Goal: Task Accomplishment & Management: Use online tool/utility

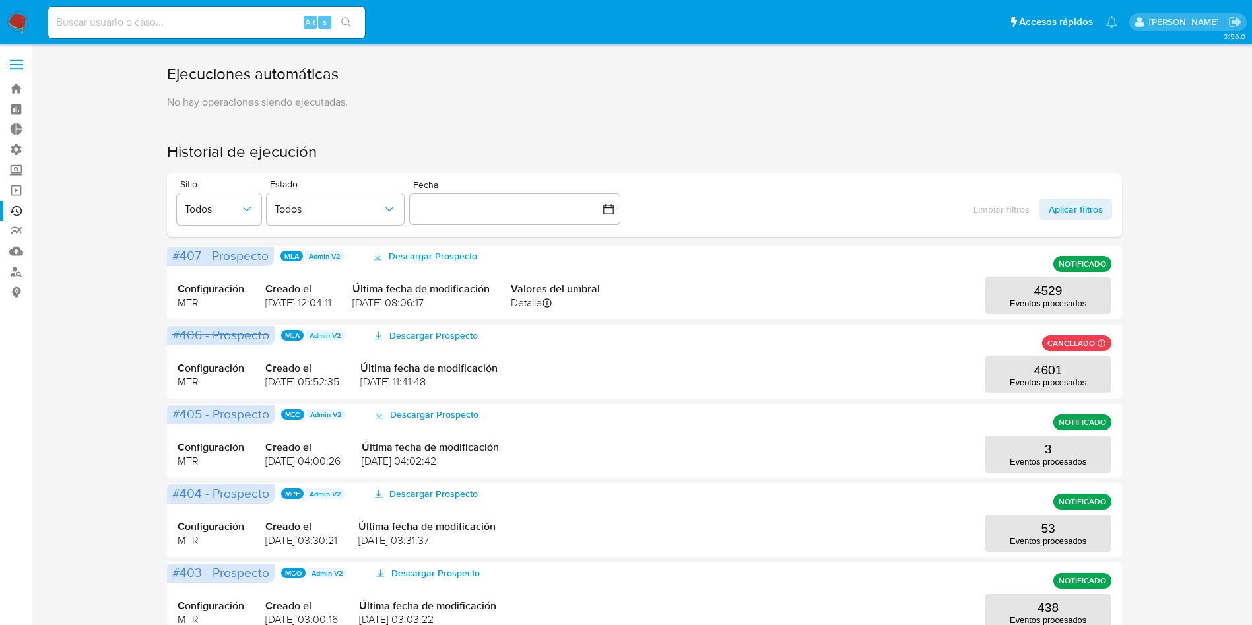
click at [25, 56] on label at bounding box center [16, 65] width 33 height 28
click at [0, 0] on input "checkbox" at bounding box center [0, 0] width 0 height 0
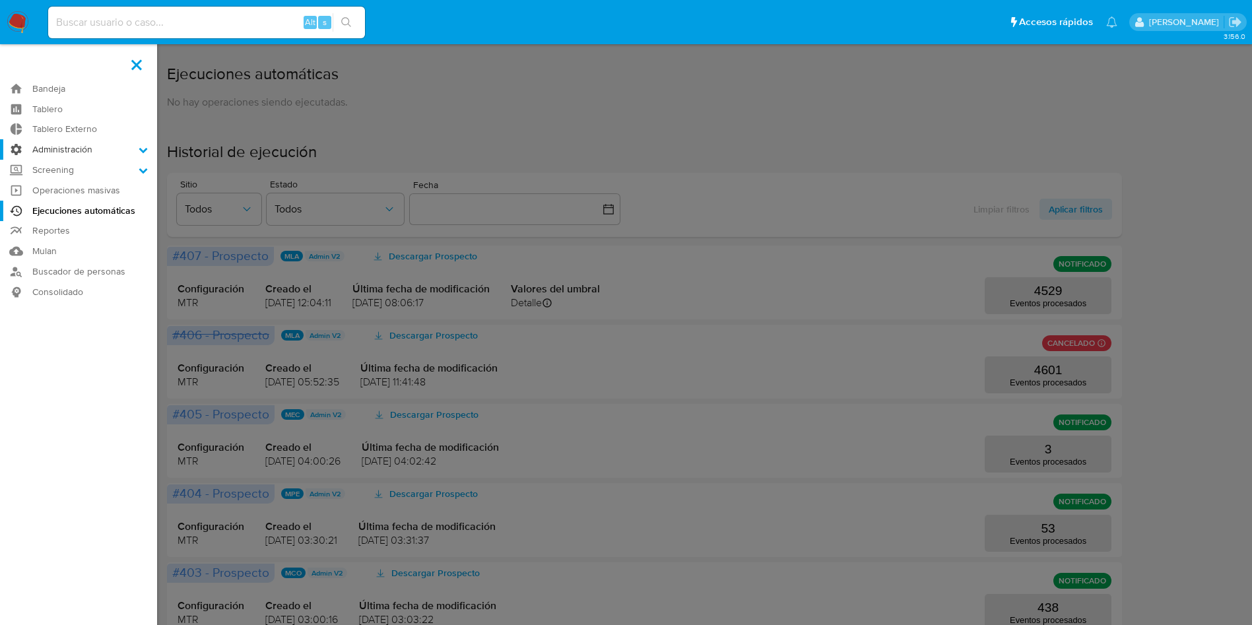
click at [85, 152] on label "Administración" at bounding box center [78, 149] width 157 height 20
click at [0, 0] on input "Administración" at bounding box center [0, 0] width 0 height 0
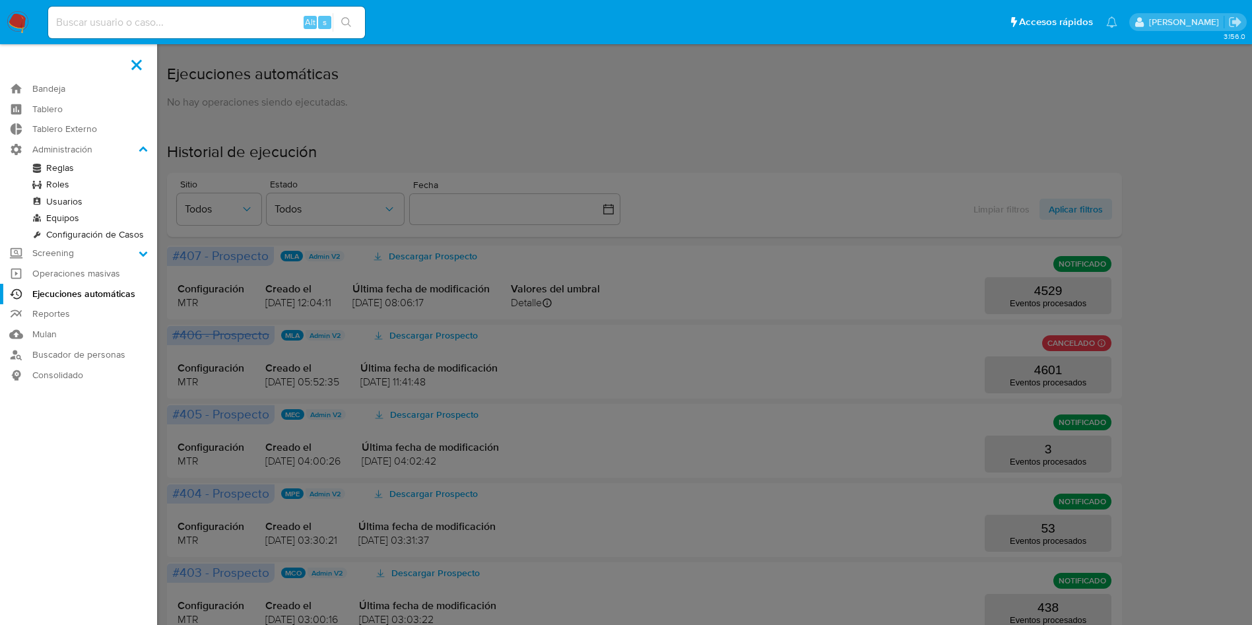
click at [65, 170] on link "Reglas" at bounding box center [78, 168] width 157 height 16
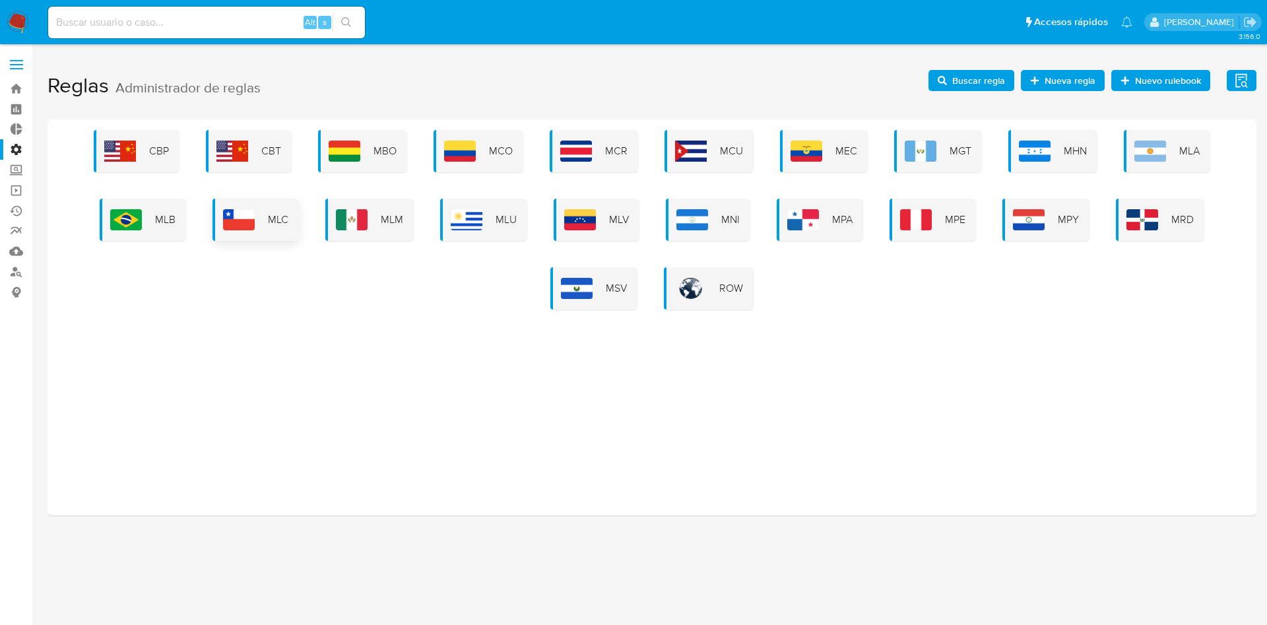
click at [228, 211] on img at bounding box center [239, 219] width 32 height 21
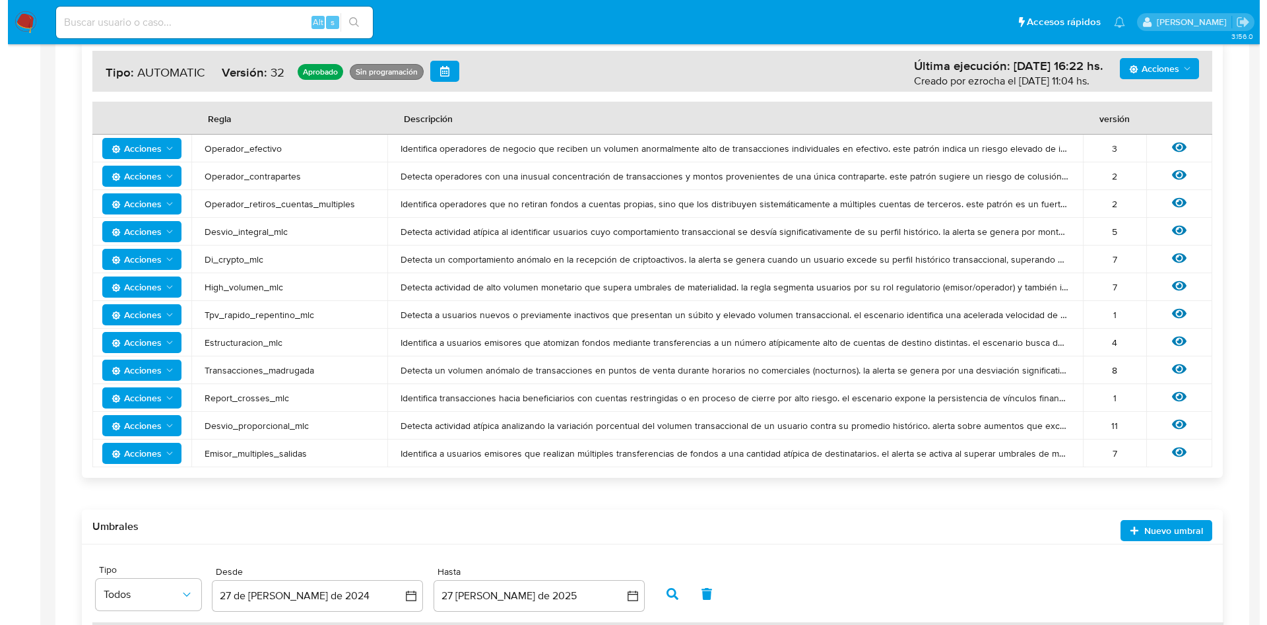
scroll to position [243, 0]
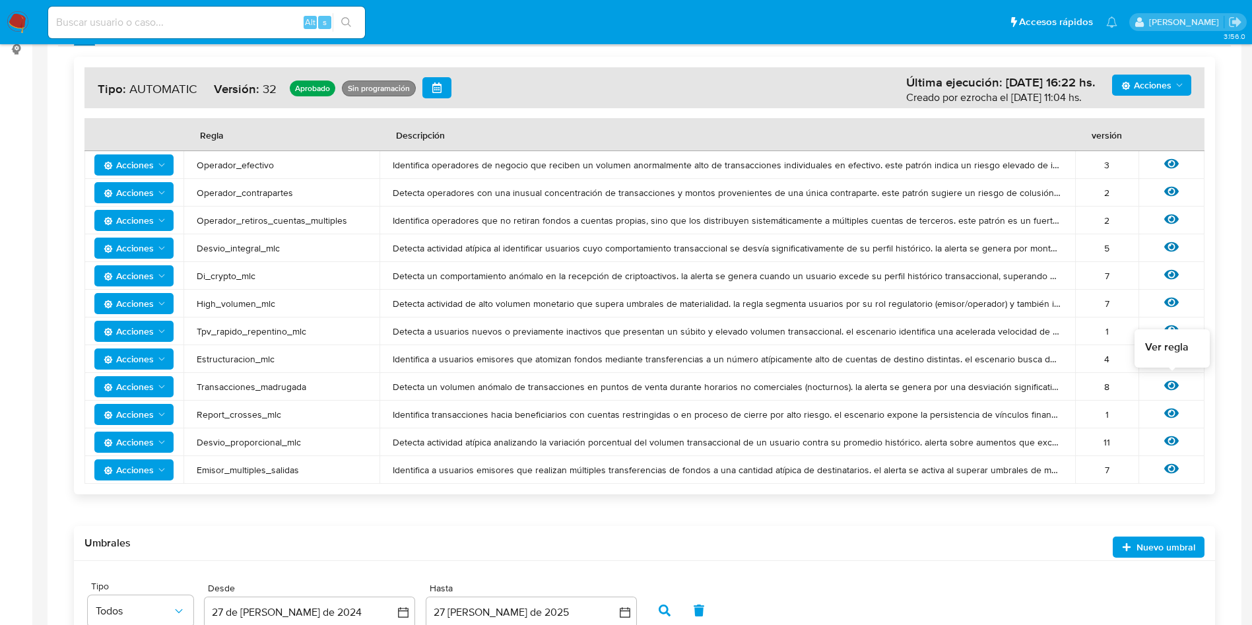
click at [1167, 382] on icon at bounding box center [1171, 386] width 15 height 10
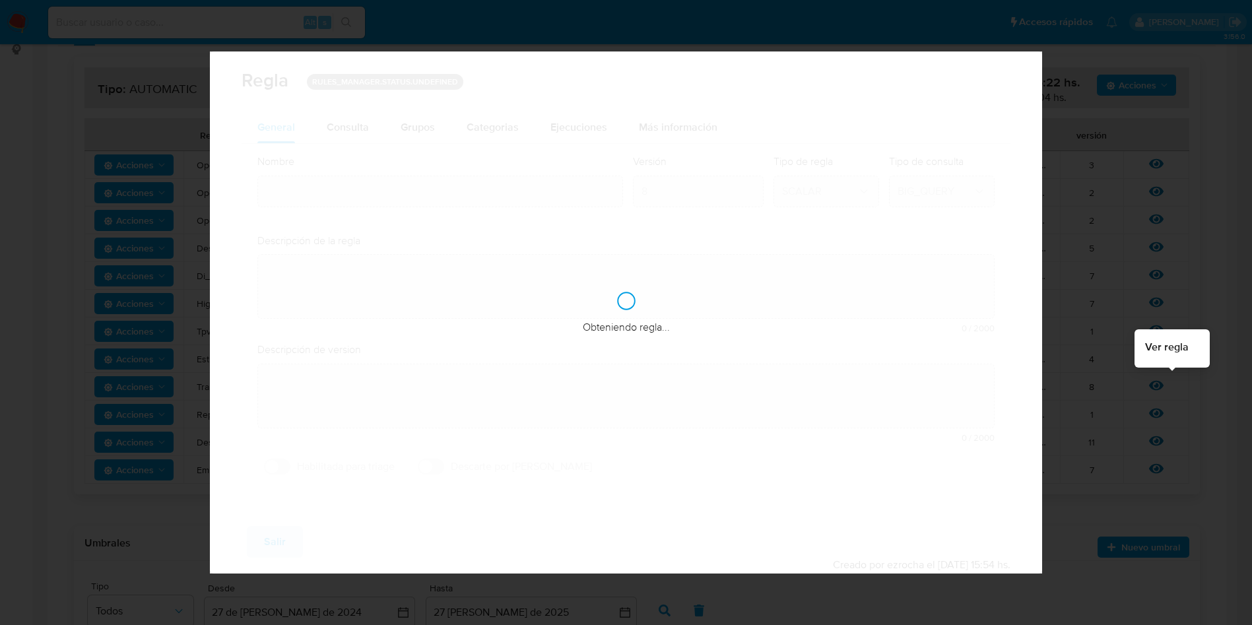
type input "Transacciones_madrugada"
type textarea "Detecta un volumen anómalo de transacciones en puntos de venta durante horarios…"
type textarea "Busca identificar usuarios que realizan transacciones durante la madrugada y pr…"
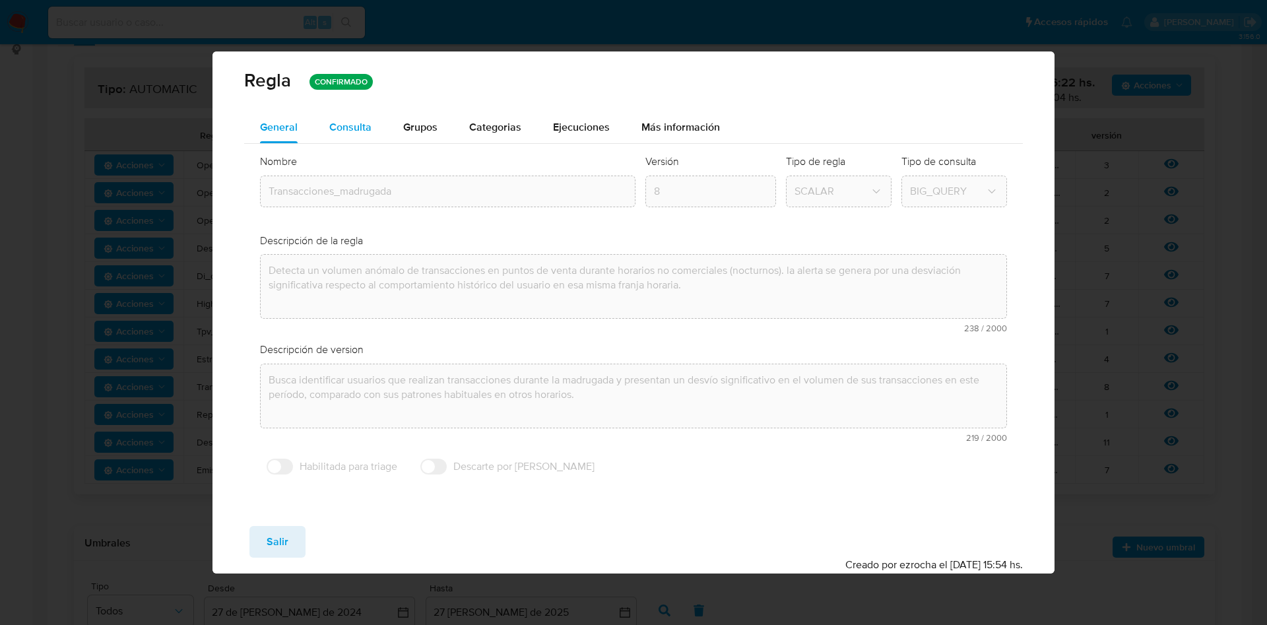
click at [364, 125] on span "Consulta" at bounding box center [350, 126] width 42 height 15
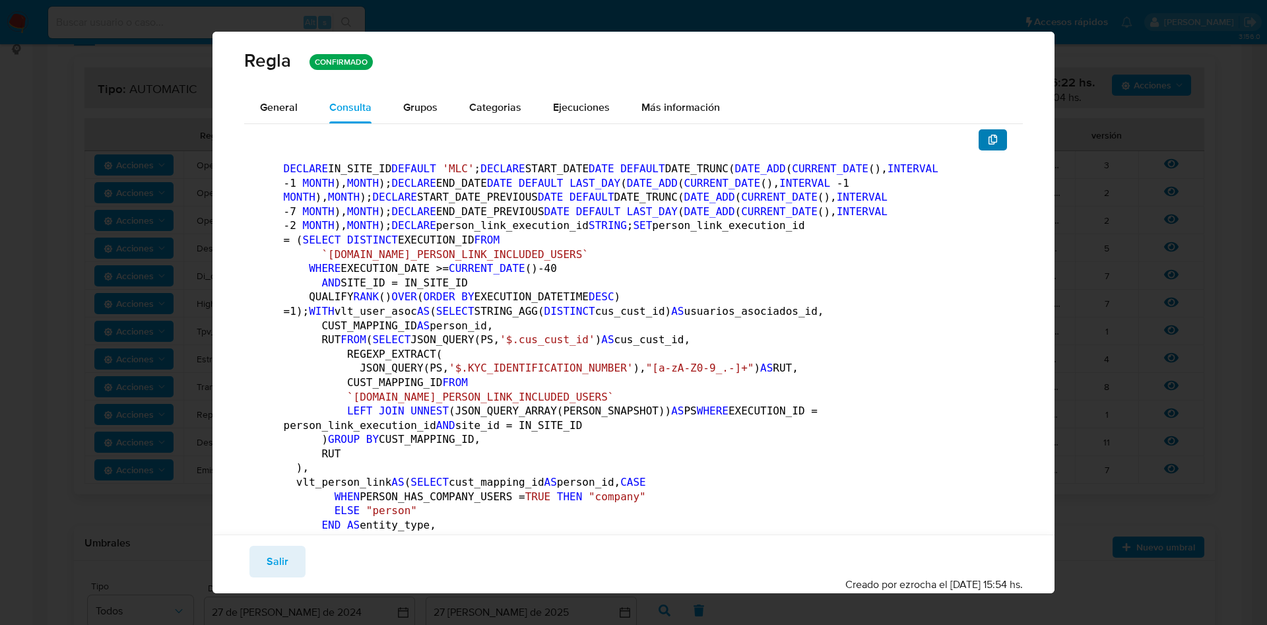
click at [985, 144] on button "button" at bounding box center [993, 139] width 29 height 21
click at [979, 145] on button "button" at bounding box center [993, 139] width 29 height 21
